Goal: Information Seeking & Learning: Learn about a topic

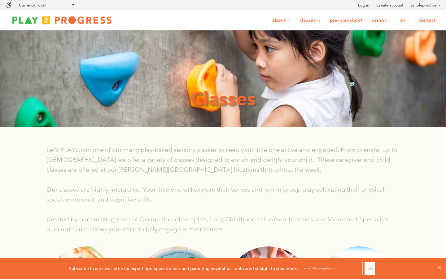
scroll to position [0, 0]
click at [316, 21] on link "Classes" at bounding box center [309, 21] width 29 height 12
click at [312, 19] on link "Classes" at bounding box center [309, 21] width 29 height 12
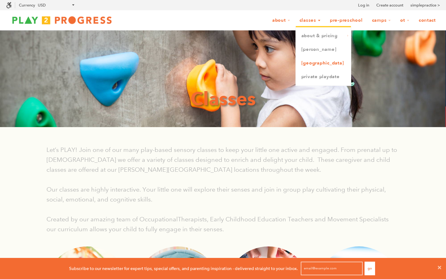
click at [315, 65] on link "[GEOGRAPHIC_DATA]" at bounding box center [323, 63] width 55 height 14
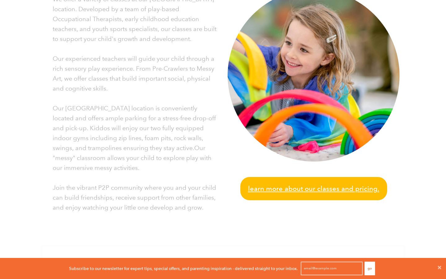
scroll to position [177, 0]
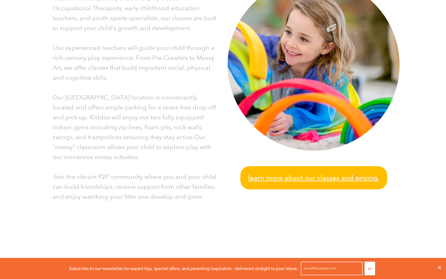
click at [288, 180] on span "Learn more about our classes and pricing." at bounding box center [313, 177] width 131 height 11
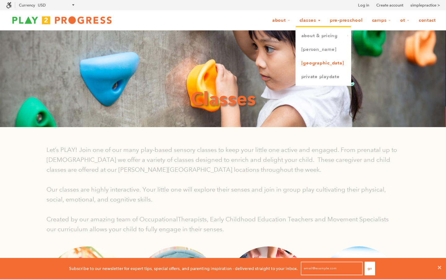
click at [316, 62] on link "[GEOGRAPHIC_DATA]" at bounding box center [323, 63] width 55 height 14
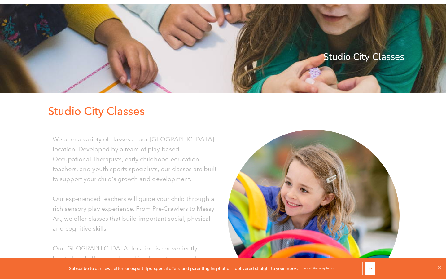
scroll to position [4, 0]
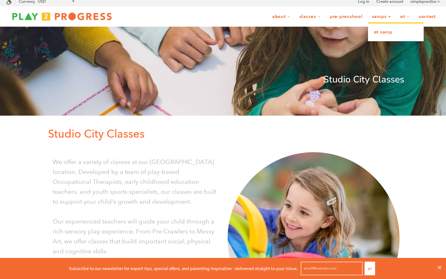
click at [384, 29] on link "OT Camp" at bounding box center [395, 32] width 55 height 14
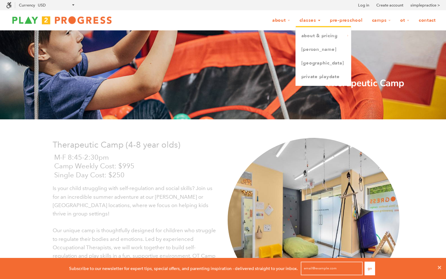
click at [310, 19] on link "Classes" at bounding box center [309, 21] width 29 height 12
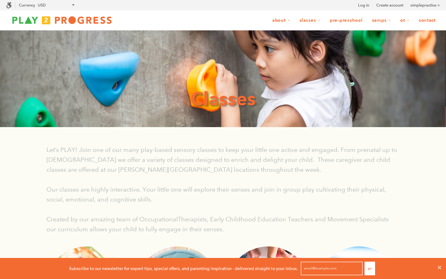
scroll to position [0, 0]
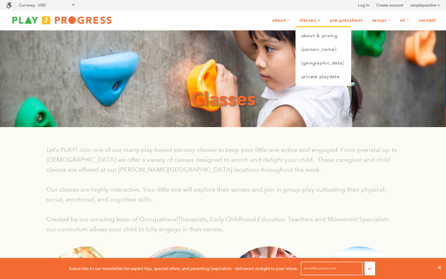
click at [310, 22] on link "Classes" at bounding box center [309, 21] width 29 height 12
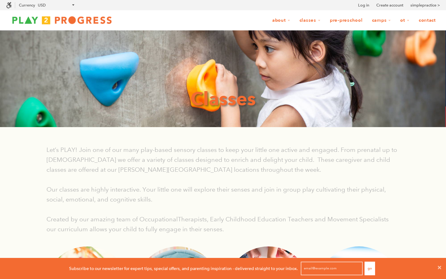
scroll to position [0, 0]
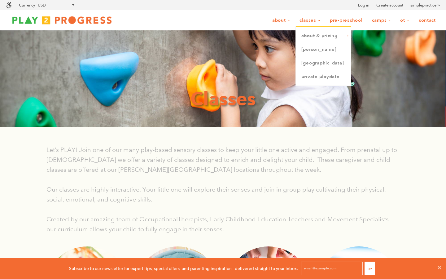
click at [310, 22] on link "Classes" at bounding box center [309, 21] width 29 height 12
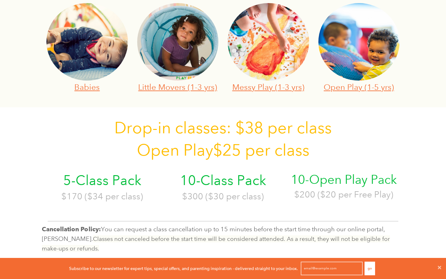
scroll to position [270, 0]
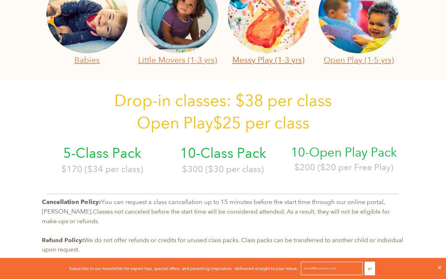
click at [284, 59] on link "Messy Play (1-3 yrs)" at bounding box center [268, 60] width 72 height 10
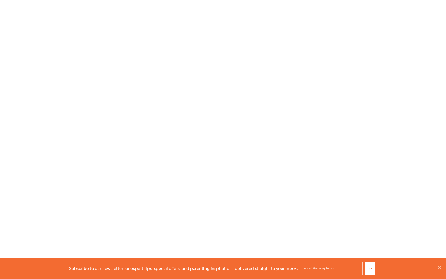
scroll to position [735, 0]
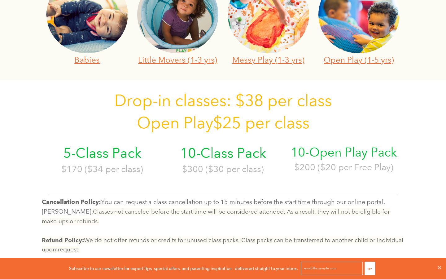
scroll to position [0, 0]
click at [351, 61] on link "Open Play (1-5 yrs)" at bounding box center [359, 60] width 70 height 10
click at [179, 60] on link "Little Movers (1-3 yrs)" at bounding box center [177, 60] width 79 height 10
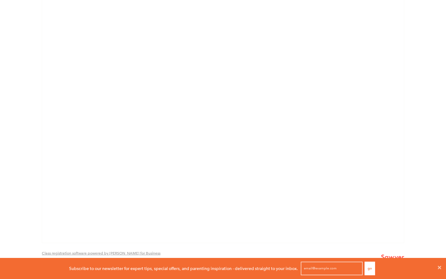
scroll to position [1989, 0]
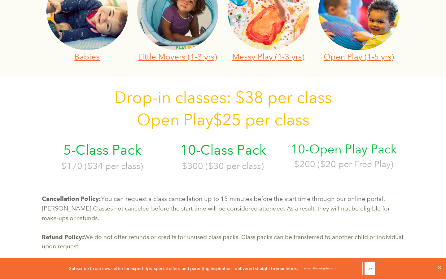
scroll to position [274, 0]
click at [94, 57] on link "Babies" at bounding box center [86, 56] width 25 height 10
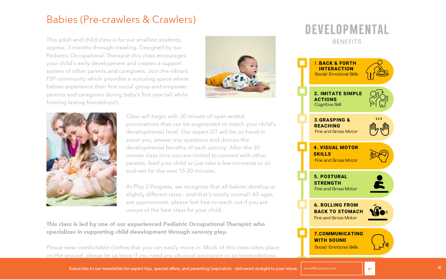
scroll to position [309, 0]
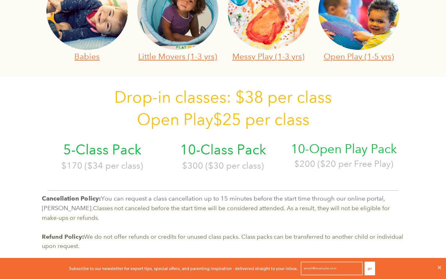
scroll to position [0, 0]
click at [179, 56] on link "Little Movers (1-3 yrs)" at bounding box center [177, 56] width 79 height 10
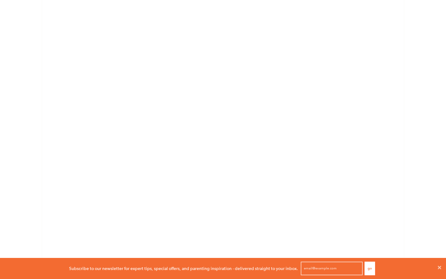
scroll to position [1324, 0]
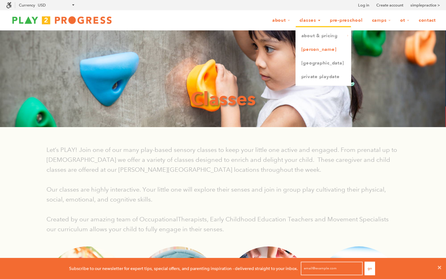
click at [313, 50] on link "[PERSON_NAME]" at bounding box center [323, 50] width 55 height 14
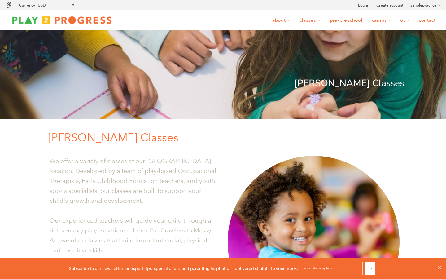
click at [351, 20] on link "Pre-Preschool" at bounding box center [346, 21] width 41 height 12
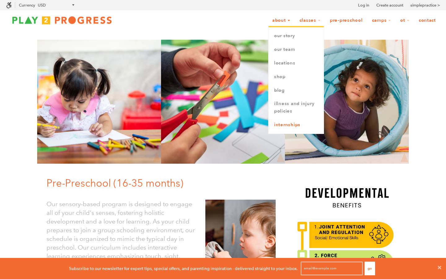
click at [294, 123] on link "Internships" at bounding box center [295, 125] width 55 height 14
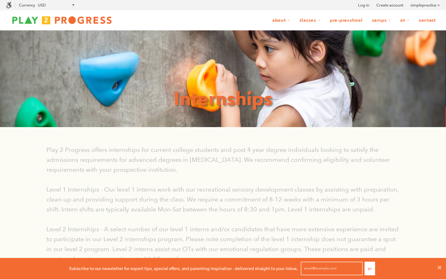
click at [99, 17] on img at bounding box center [61, 20] width 111 height 12
